Goal: Information Seeking & Learning: Learn about a topic

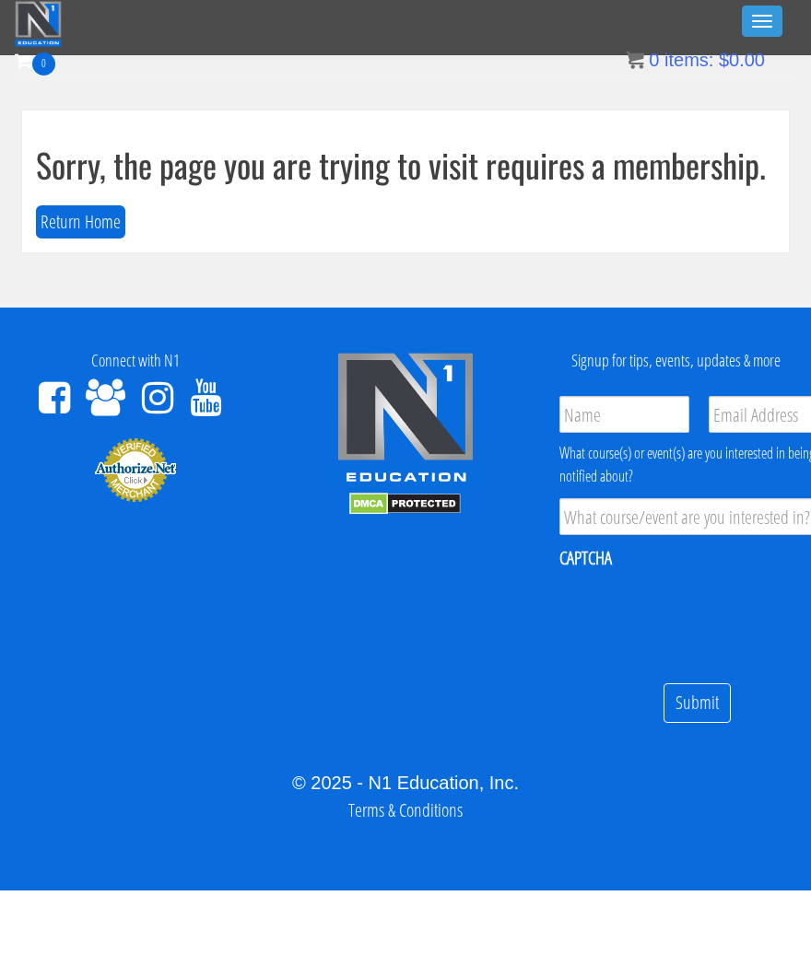
click at [745, 25] on button "Toggle navigation" at bounding box center [762, 21] width 41 height 31
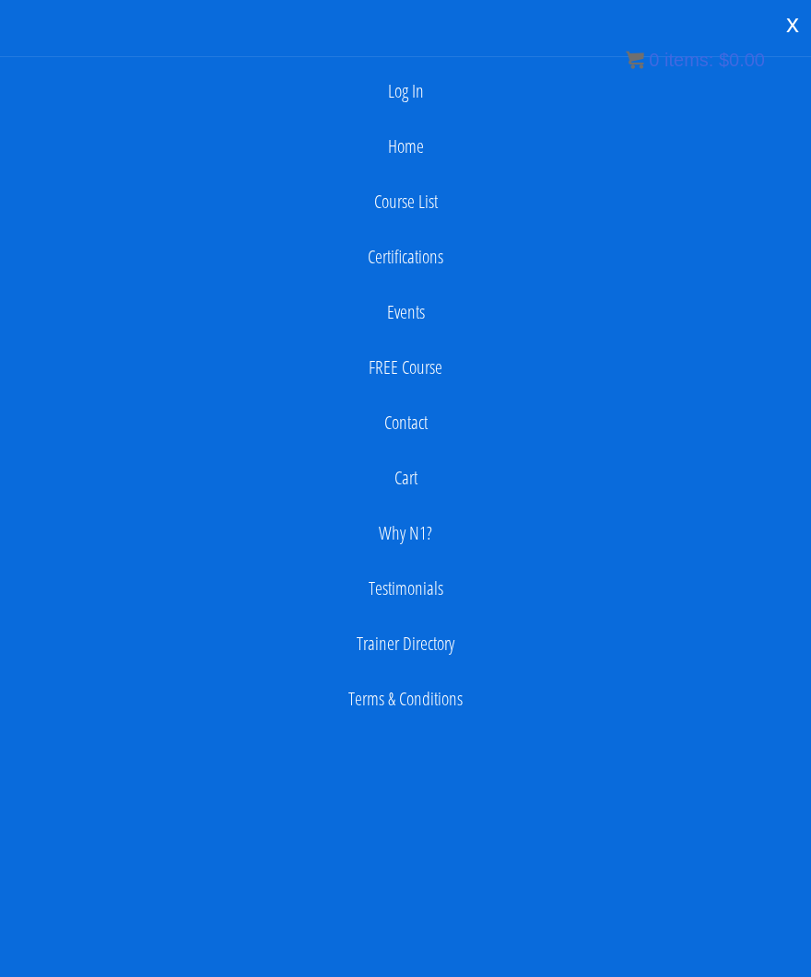
click at [660, 87] on link "Log In" at bounding box center [405, 91] width 792 height 37
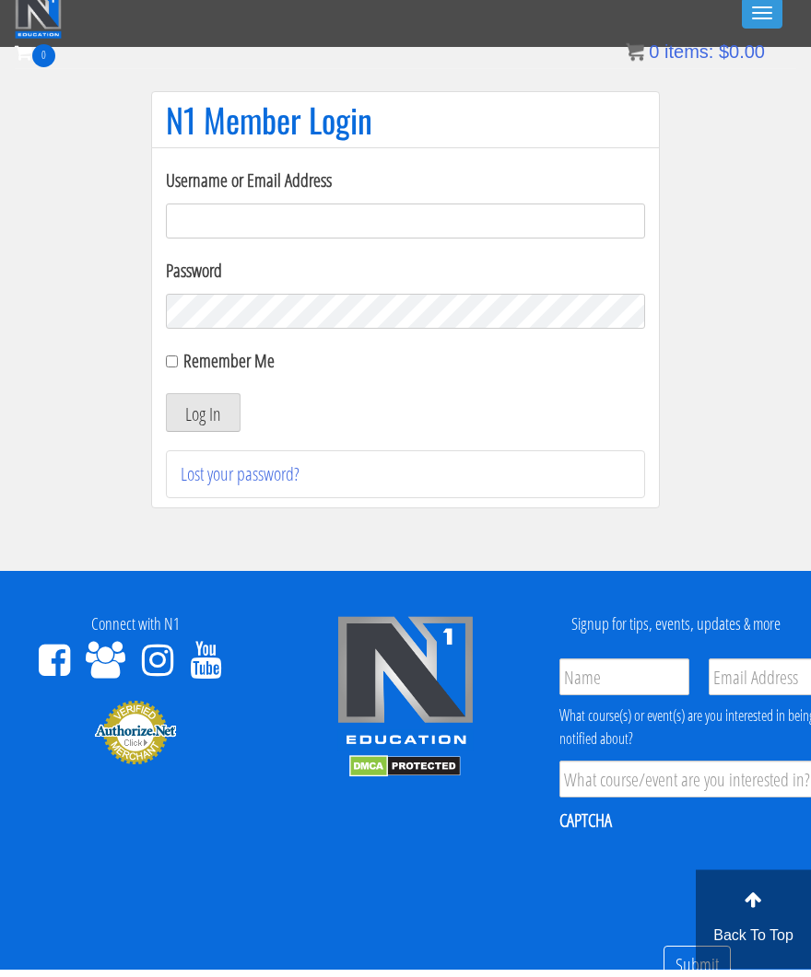
type input "[EMAIL_ADDRESS][DOMAIN_NAME]"
click at [203, 413] on button "Log In" at bounding box center [203, 421] width 75 height 39
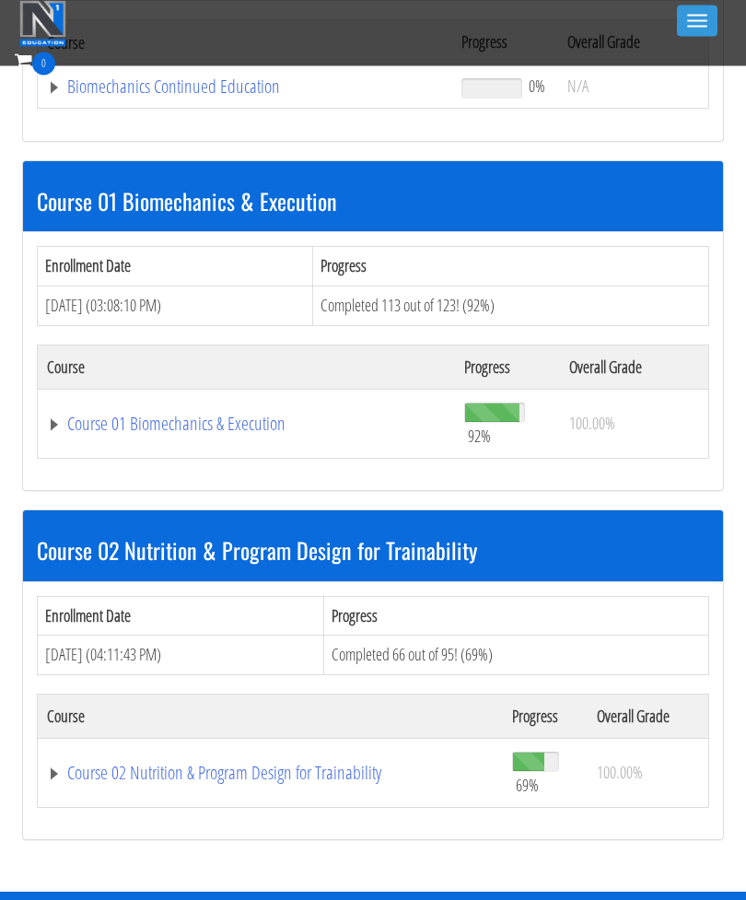
scroll to position [400, 0]
click at [110, 421] on link "Course 01 Biomechanics & Execution" at bounding box center [246, 424] width 399 height 18
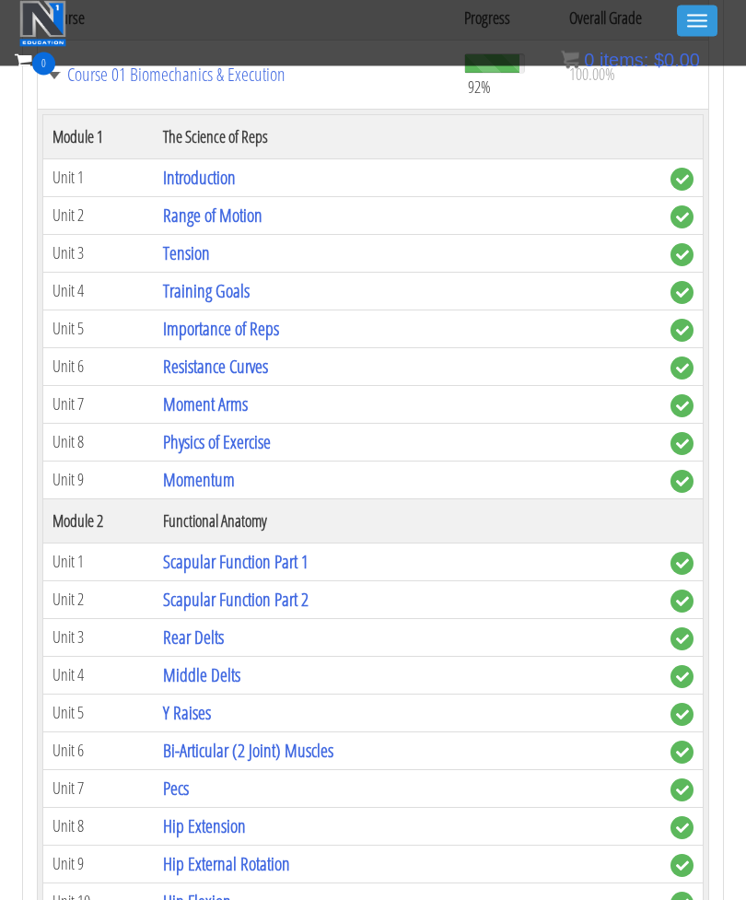
scroll to position [747, 0]
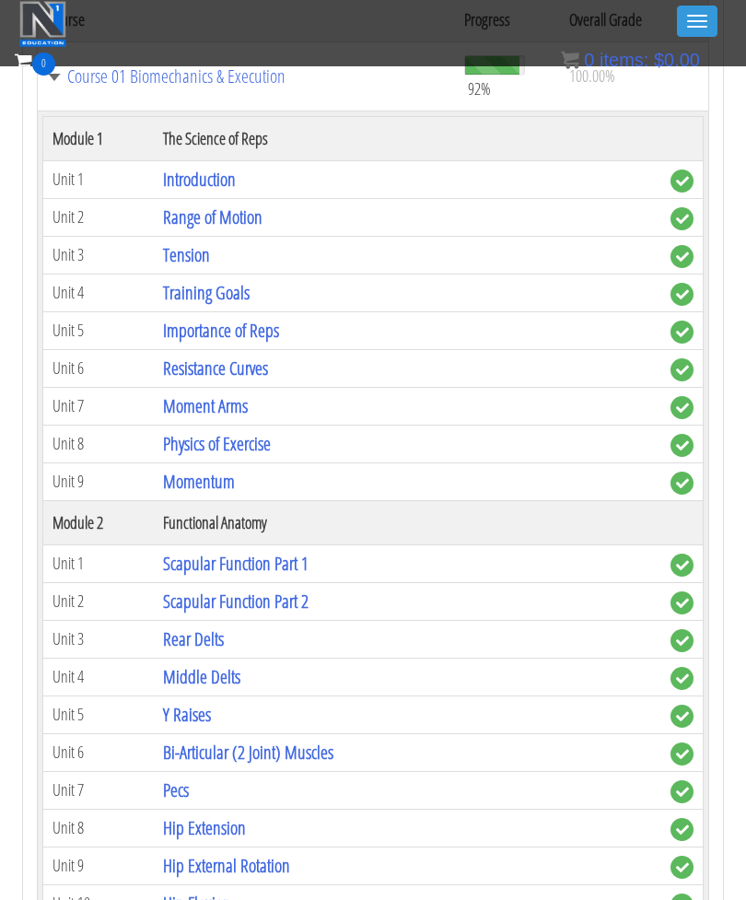
click at [487, 570] on td "Scapular Function Part 1" at bounding box center [408, 563] width 508 height 38
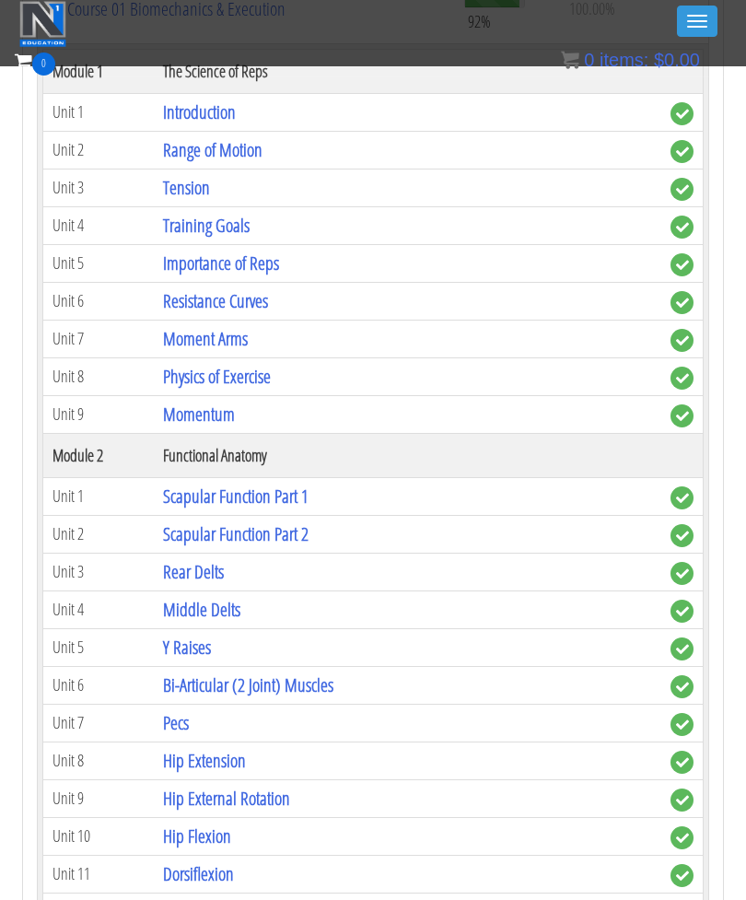
scroll to position [817, 0]
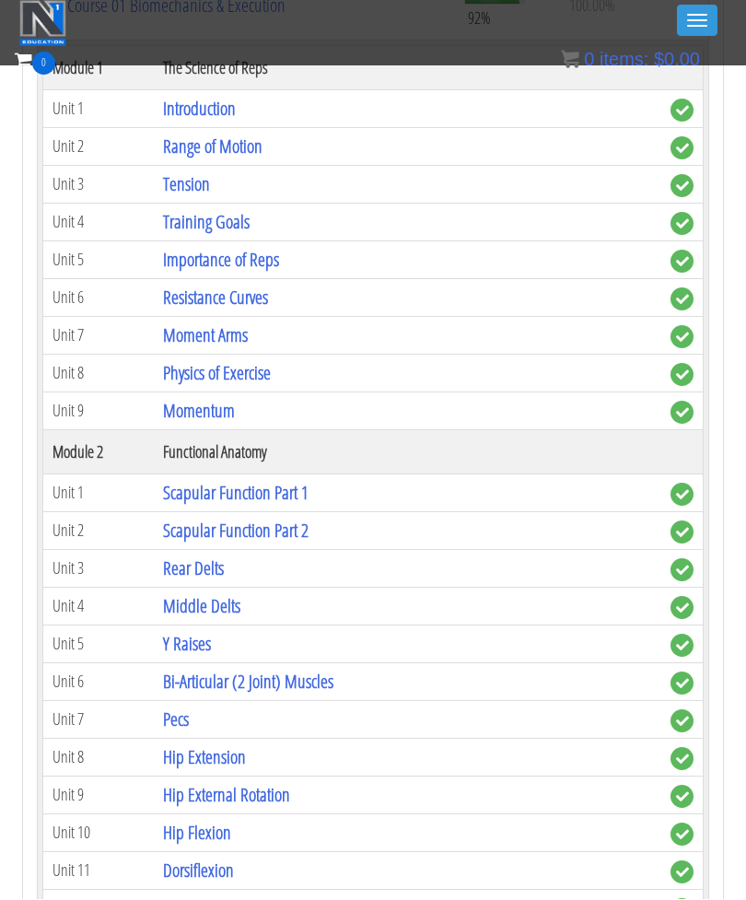
click at [186, 493] on link "Scapular Function Part 1" at bounding box center [236, 493] width 146 height 25
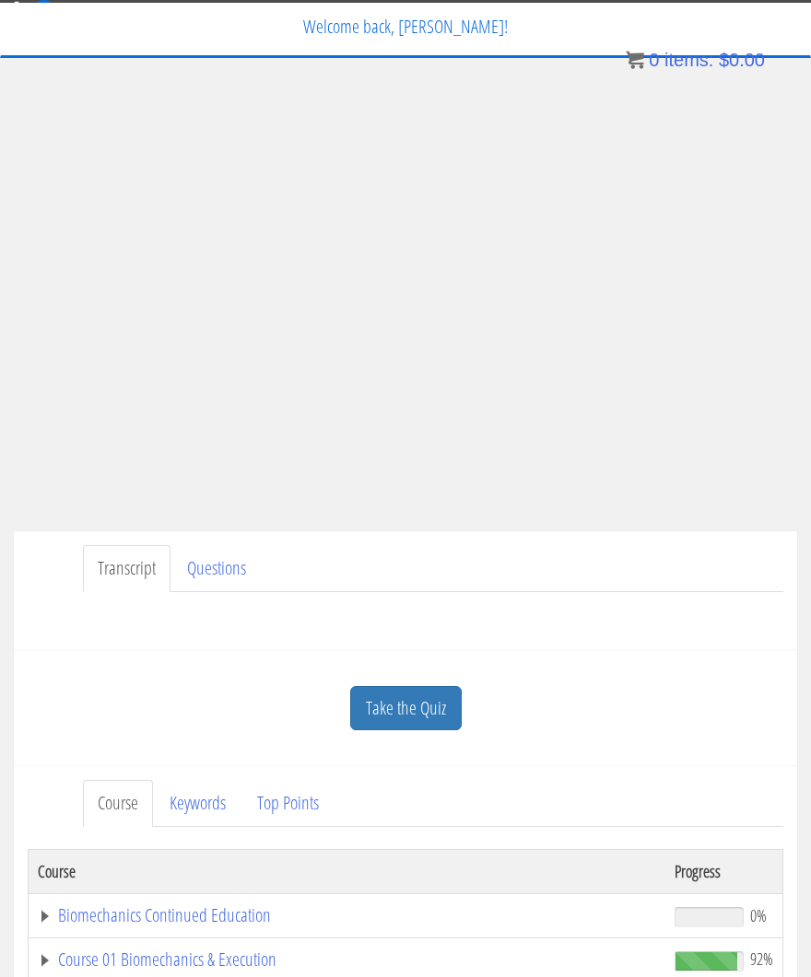
scroll to position [120, 0]
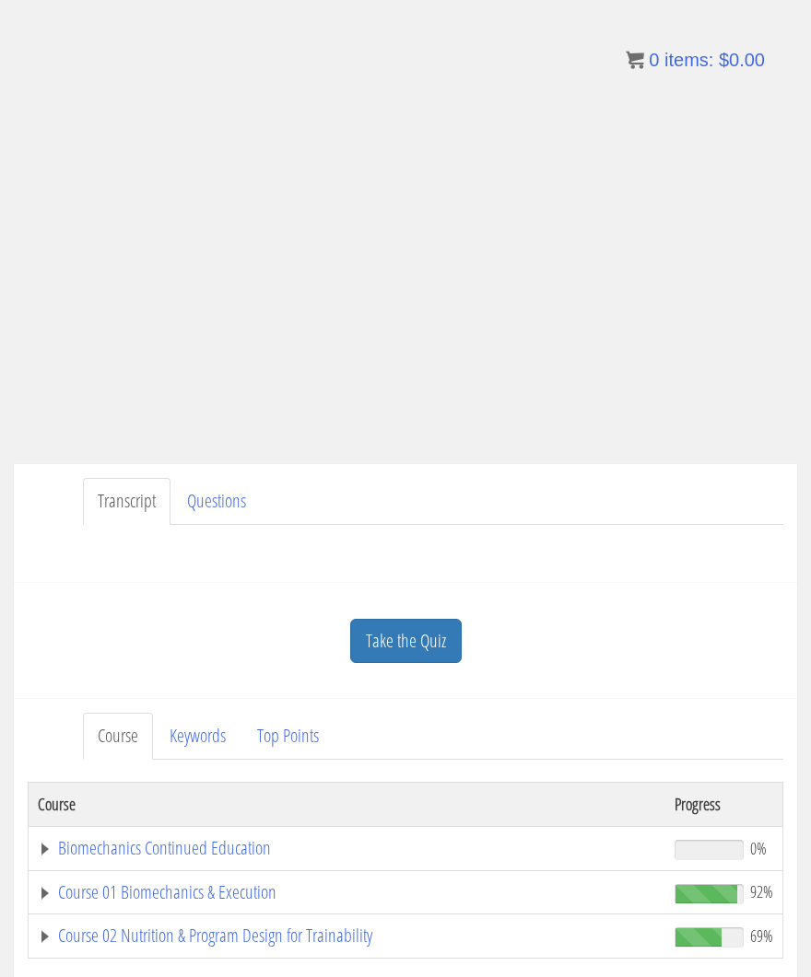
click at [451, 633] on link "Take the Quiz" at bounding box center [405, 641] width 111 height 45
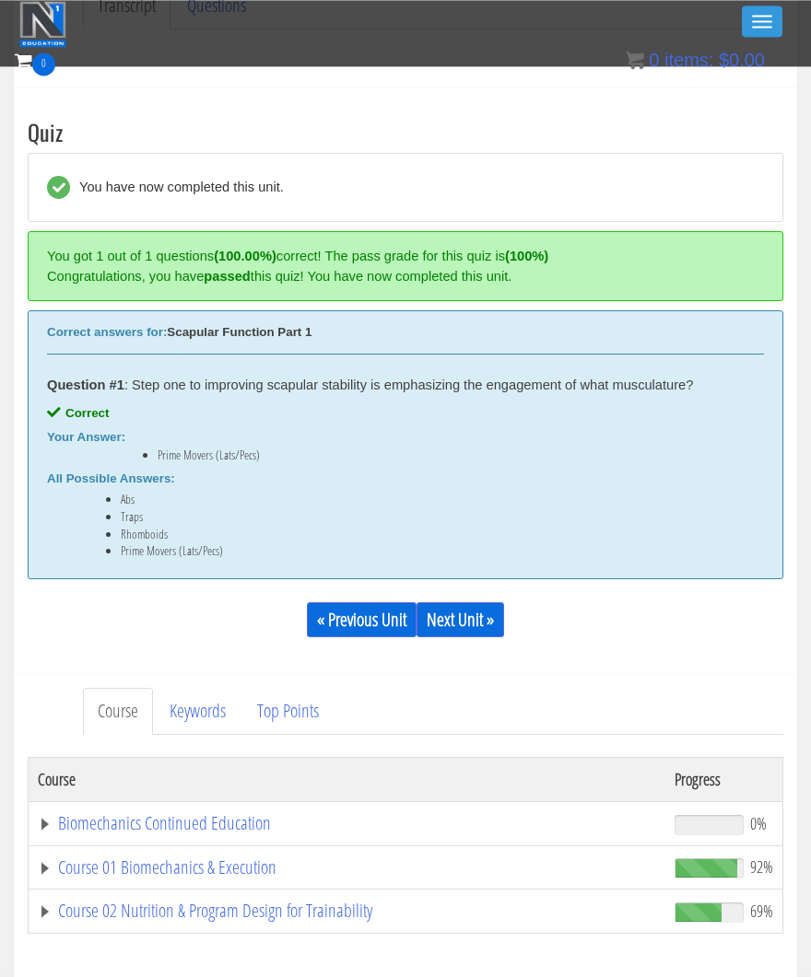
scroll to position [560, 0]
click at [503, 630] on link "Next Unit »" at bounding box center [460, 620] width 88 height 35
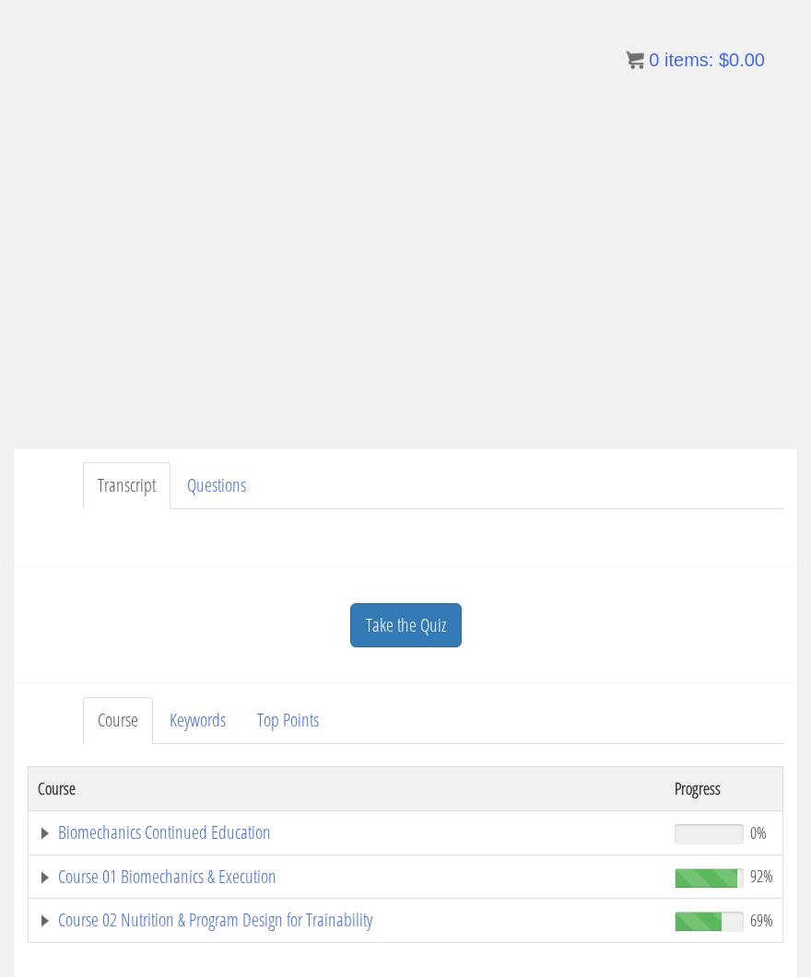
scroll to position [135, 0]
click at [457, 637] on link "Take the Quiz" at bounding box center [405, 625] width 111 height 45
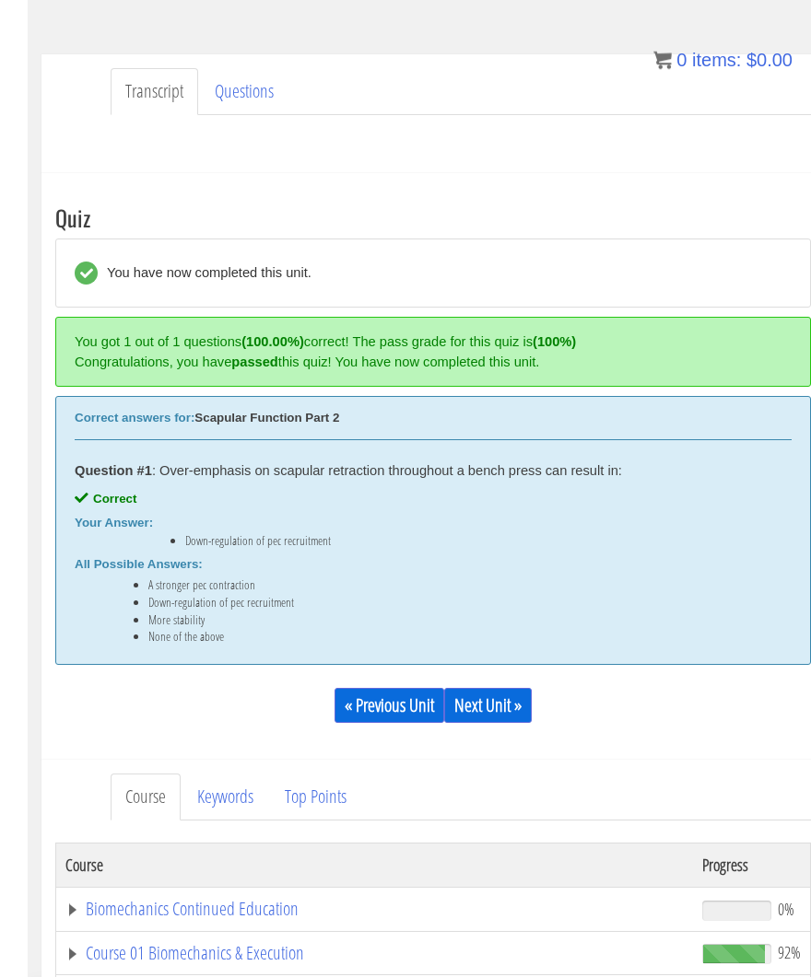
scroll to position [666, 0]
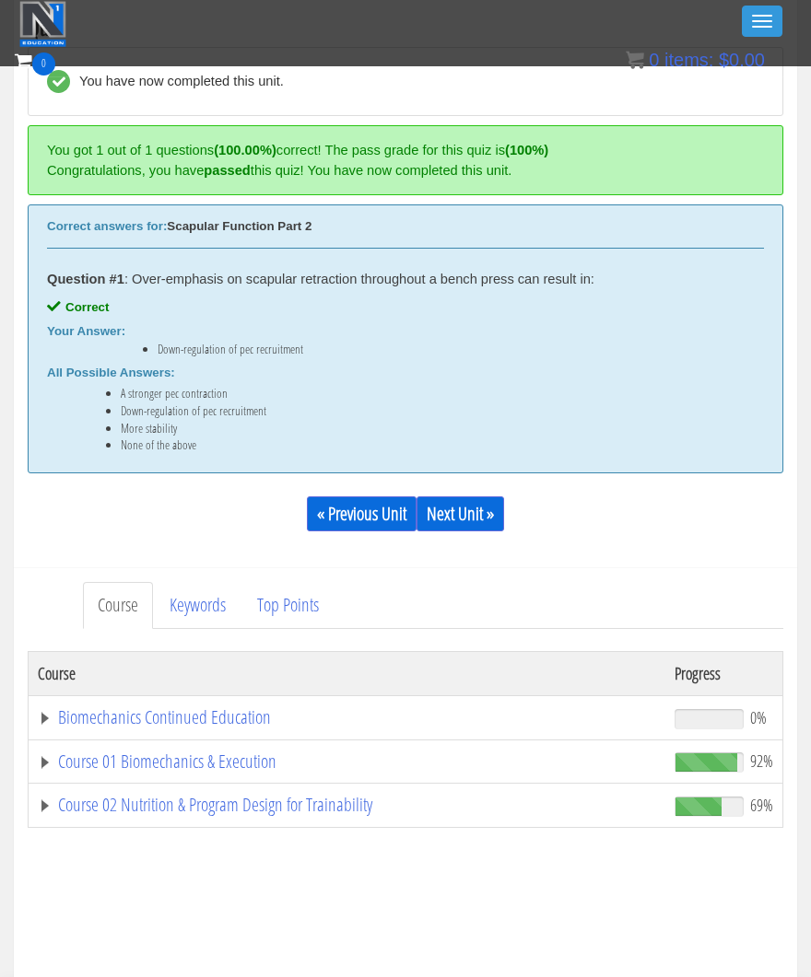
click at [504, 513] on link "Next Unit »" at bounding box center [460, 514] width 88 height 35
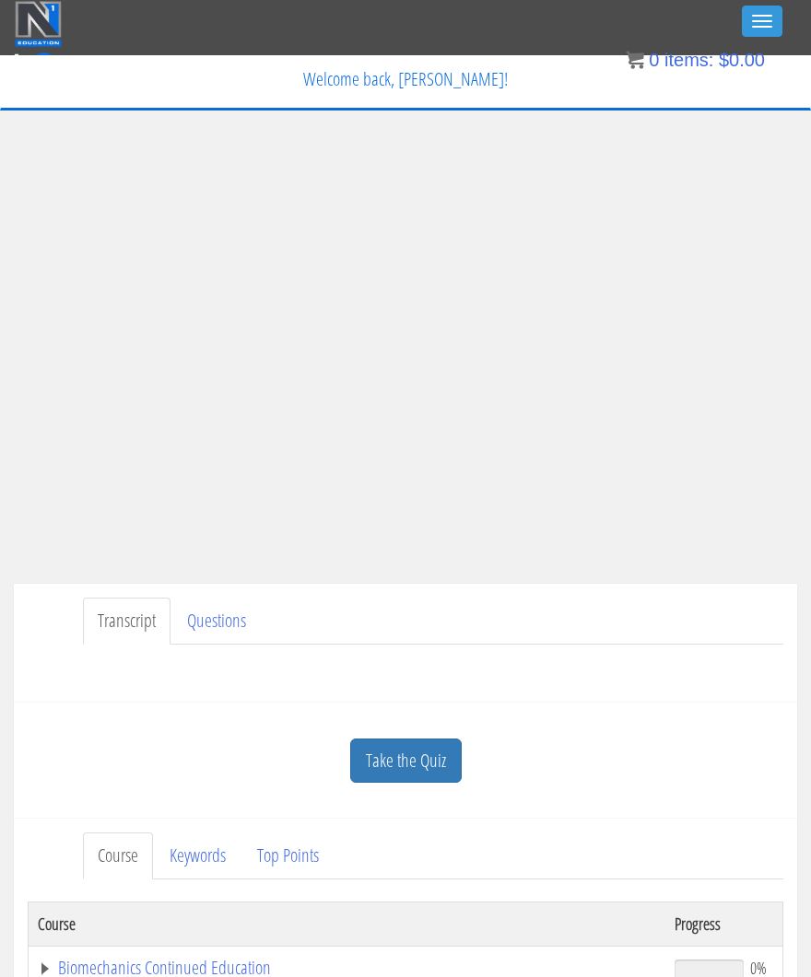
click at [745, 36] on button "Toggle navigation" at bounding box center [762, 21] width 41 height 31
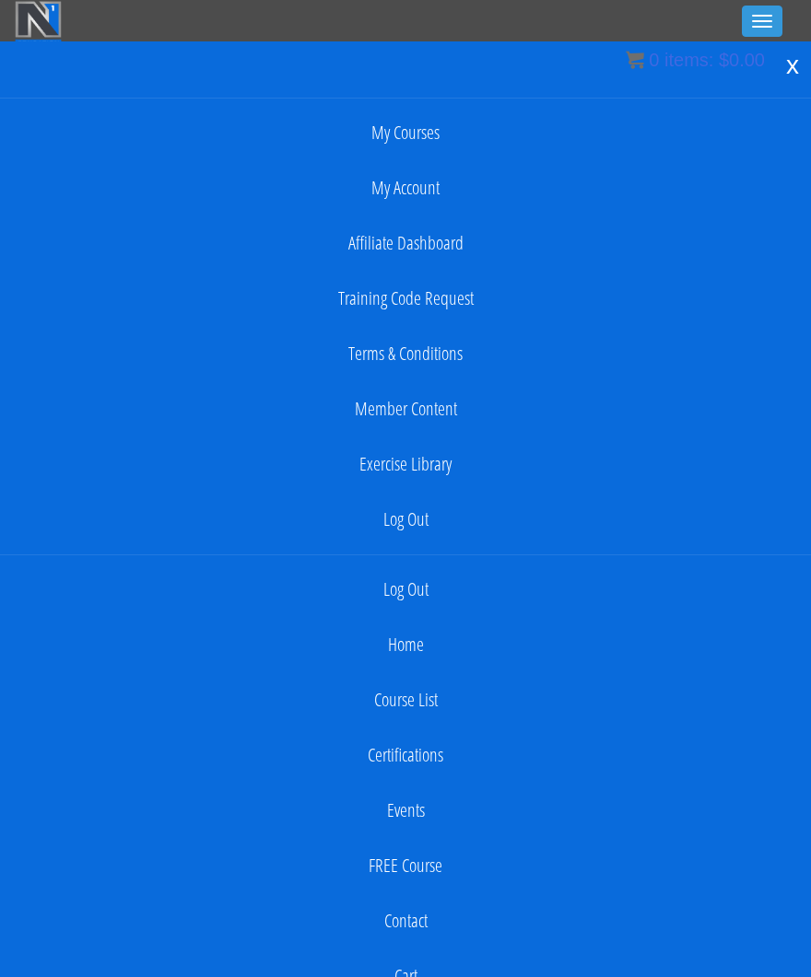
click at [745, 34] on button "Toggle navigation" at bounding box center [762, 21] width 41 height 31
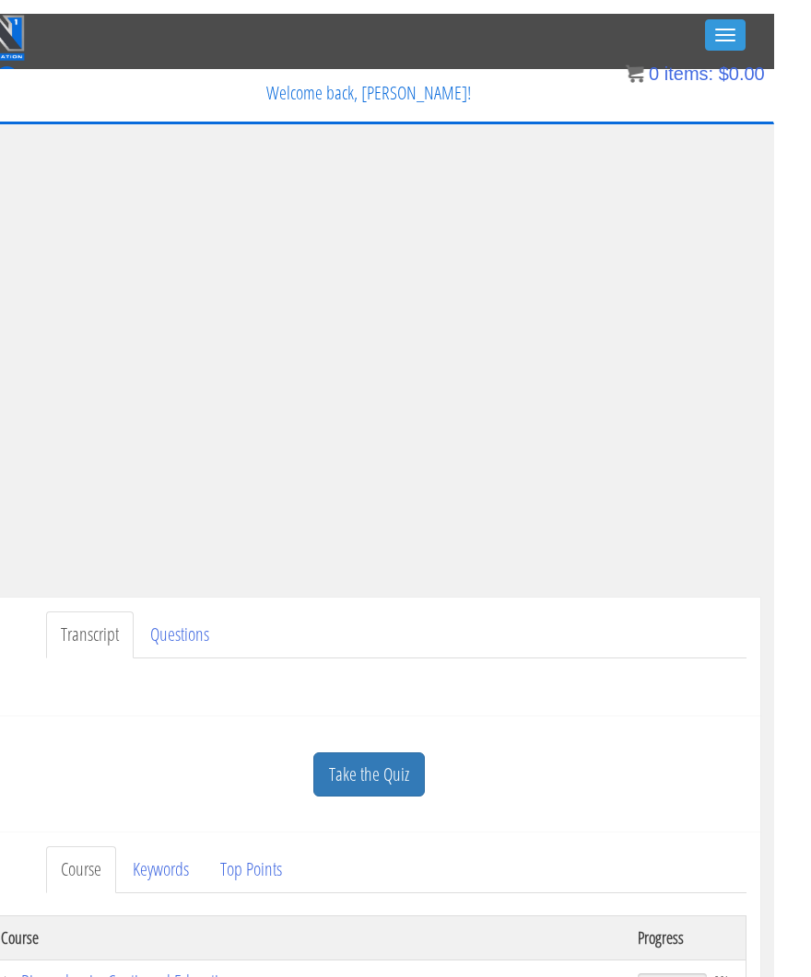
scroll to position [0, 43]
